Goal: Transaction & Acquisition: Purchase product/service

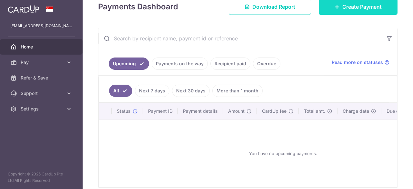
click at [347, 10] on span "Create Payment" at bounding box center [361, 7] width 39 height 8
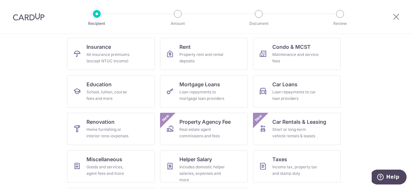
scroll to position [65, 0]
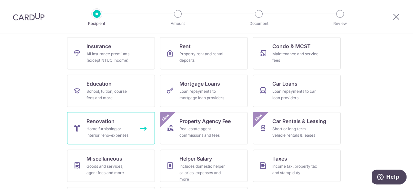
click at [124, 123] on link "Renovation Home furnishing or interior reno-expenses" at bounding box center [111, 128] width 88 height 32
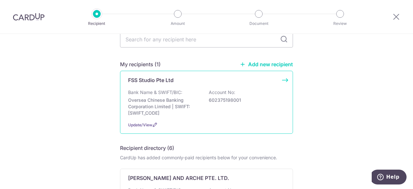
click at [208, 81] on div "FSS Studio Pte Ltd" at bounding box center [202, 80] width 149 height 8
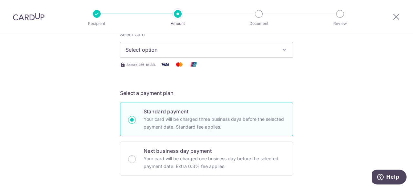
scroll to position [32, 0]
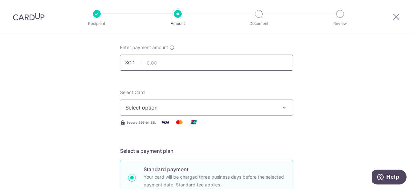
click at [165, 62] on input "text" at bounding box center [206, 63] width 173 height 16
type input "12,000.00"
click at [217, 105] on span "Select option" at bounding box center [200, 108] width 150 height 8
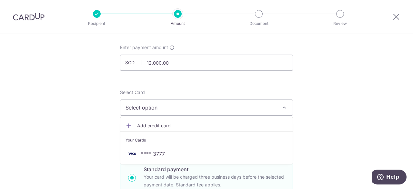
scroll to position [65, 0]
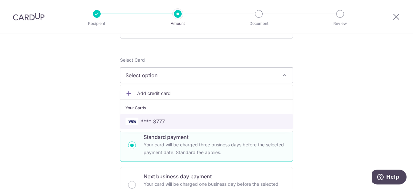
drag, startPoint x: 174, startPoint y: 117, endPoint x: 109, endPoint y: 113, distance: 65.6
click at [174, 117] on span "**** 3777" at bounding box center [206, 121] width 162 height 8
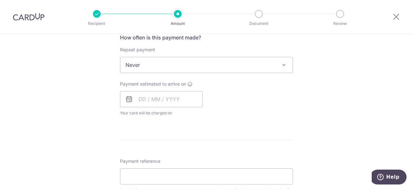
scroll to position [290, 0]
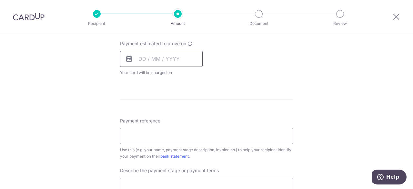
click at [154, 58] on input "text" at bounding box center [161, 59] width 83 height 16
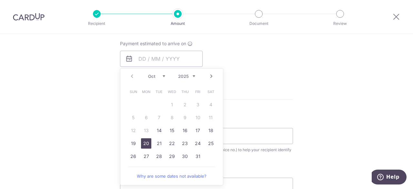
click at [148, 146] on link "20" at bounding box center [146, 143] width 10 height 10
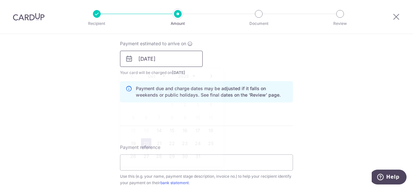
click at [158, 58] on input "20/10/2025" at bounding box center [161, 59] width 83 height 16
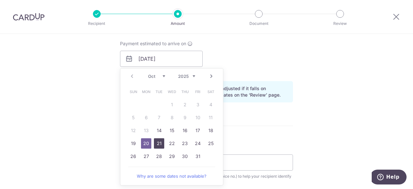
click at [158, 142] on link "21" at bounding box center [159, 143] width 10 height 10
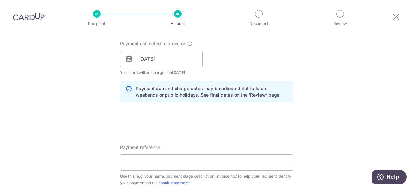
click at [363, 73] on div "Tell us more about your payment Enter payment amount SGD 12,000.00 12000.00 Sel…" at bounding box center [206, 70] width 413 height 653
click at [179, 66] on input "21/10/2025" at bounding box center [161, 59] width 83 height 16
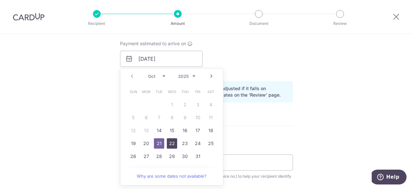
drag, startPoint x: 172, startPoint y: 144, endPoint x: 384, endPoint y: 82, distance: 220.4
click at [172, 144] on link "22" at bounding box center [172, 143] width 10 height 10
type input "22/10/2025"
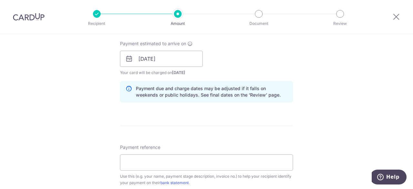
click at [386, 75] on div "Tell us more about your payment Enter payment amount SGD 12,000.00 12000.00 Sel…" at bounding box center [206, 70] width 413 height 653
click at [264, 59] on div "Payment estimated to arrive on 22/10/2025 Prev Next Oct Nov Dec 2025 2026 2027 …" at bounding box center [206, 57] width 181 height 35
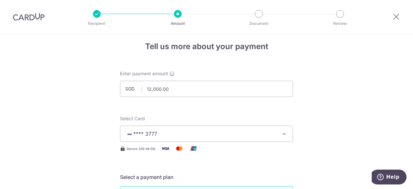
scroll to position [0, 0]
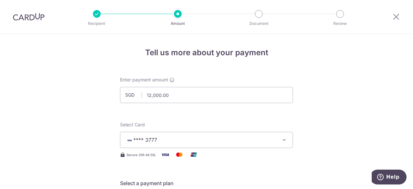
click at [391, 18] on div at bounding box center [396, 17] width 34 height 34
click at [395, 17] on icon at bounding box center [396, 17] width 8 height 8
